Goal: Information Seeking & Learning: Learn about a topic

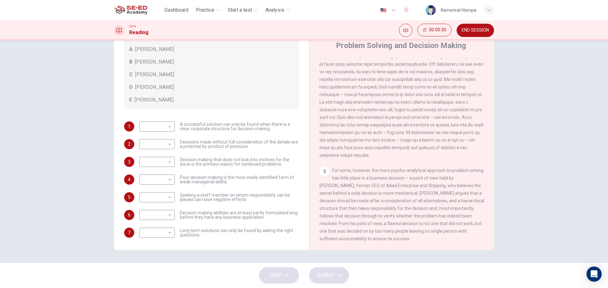
scroll to position [69, 0]
click at [485, 34] on button "END SESSION" at bounding box center [474, 30] width 37 height 13
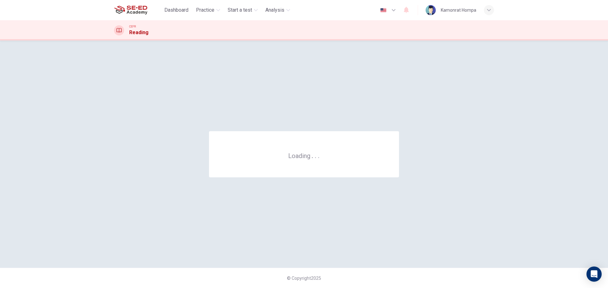
scroll to position [0, 0]
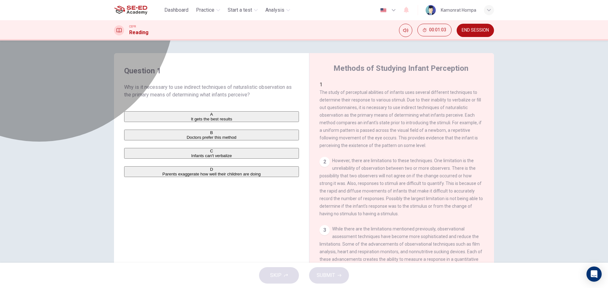
click at [191, 118] on span "It gets the best results" at bounding box center [211, 119] width 41 height 5
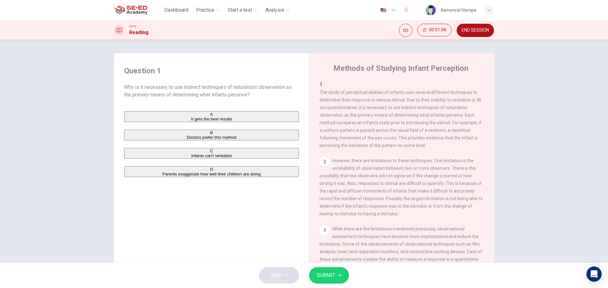
click at [335, 276] on button "SUBMIT" at bounding box center [329, 275] width 40 height 16
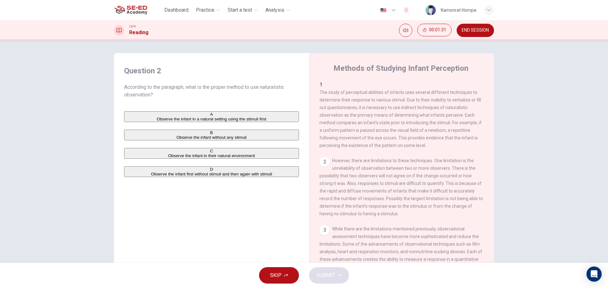
click at [225, 159] on button "C Observe the infant in their natural environment" at bounding box center [211, 153] width 175 height 11
click at [337, 284] on button "SUBMIT" at bounding box center [329, 275] width 40 height 16
